Goal: Information Seeking & Learning: Learn about a topic

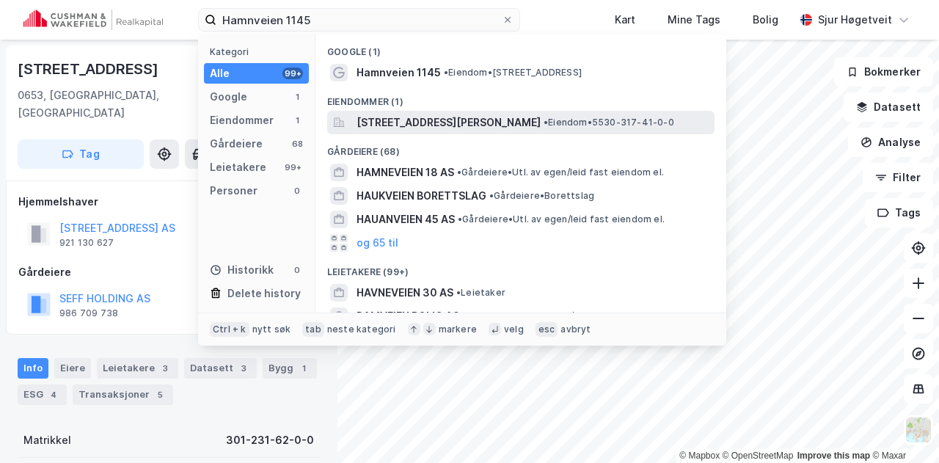
type input "Hamnveien 1145"
click at [444, 120] on span "[STREET_ADDRESS][PERSON_NAME]" at bounding box center [449, 123] width 184 height 18
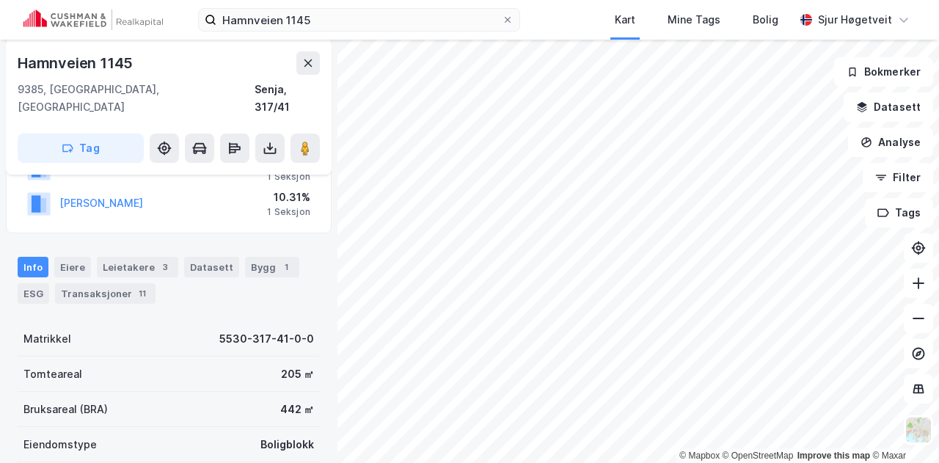
scroll to position [242, 0]
click at [198, 256] on div "Datasett" at bounding box center [211, 266] width 55 height 21
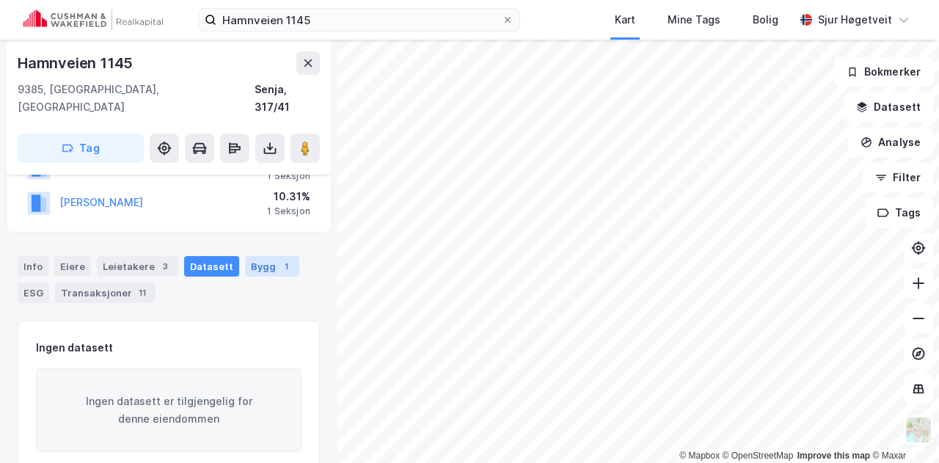
click at [258, 256] on div "Bygg 1" at bounding box center [272, 266] width 54 height 21
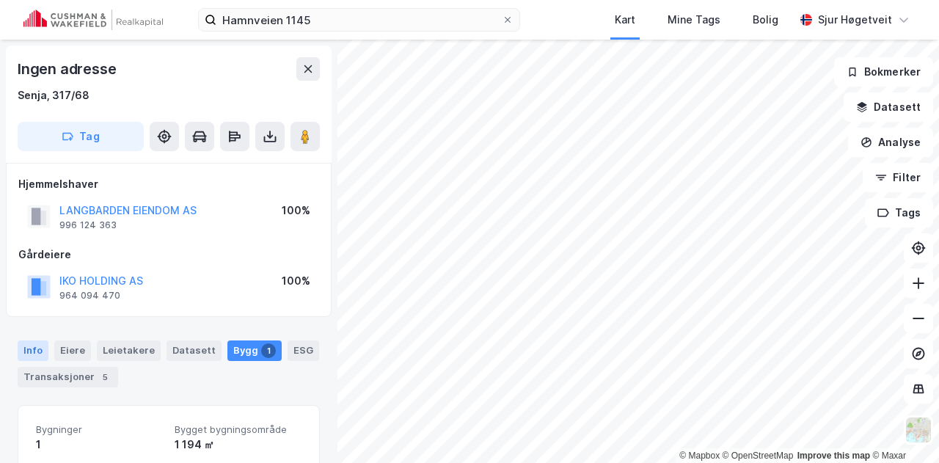
click at [24, 351] on div "Info" at bounding box center [33, 350] width 31 height 21
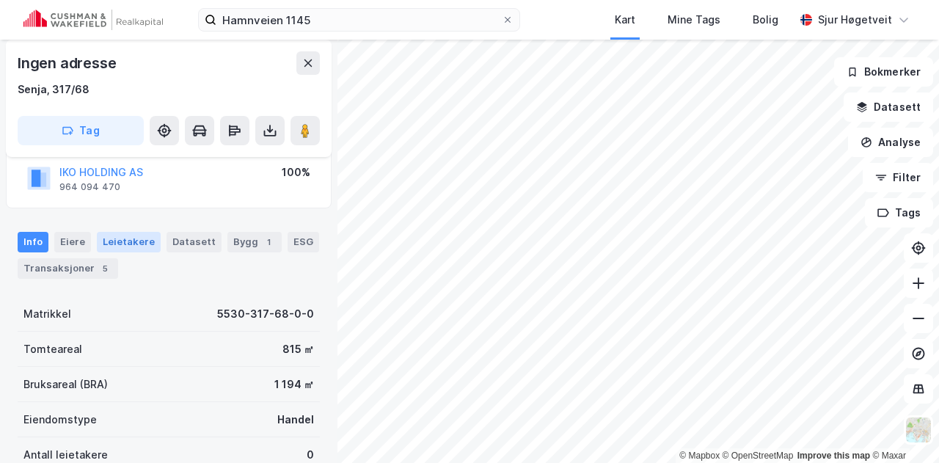
scroll to position [132, 0]
